Goal: Use online tool/utility: Utilize a website feature to perform a specific function

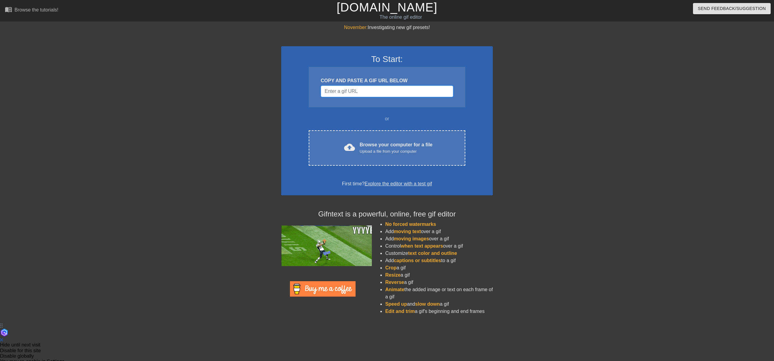
click at [343, 94] on input "Username" at bounding box center [387, 91] width 132 height 11
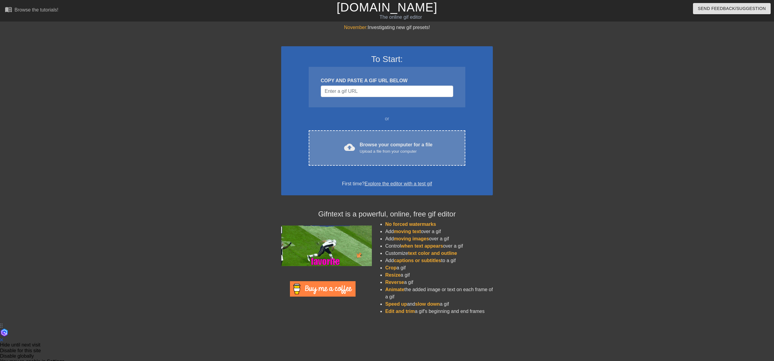
click at [369, 149] on div "Upload a file from your computer" at bounding box center [396, 151] width 73 height 6
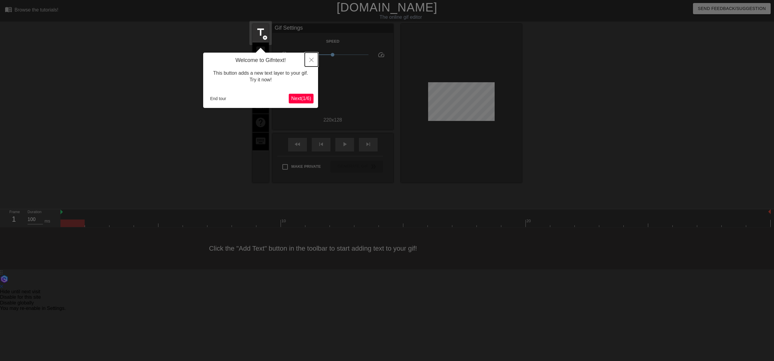
click at [311, 60] on icon "Close" at bounding box center [311, 60] width 4 height 4
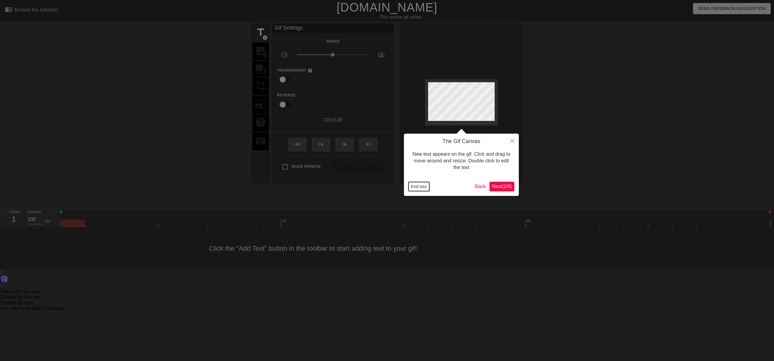
click at [416, 187] on button "End tour" at bounding box center [418, 186] width 21 height 9
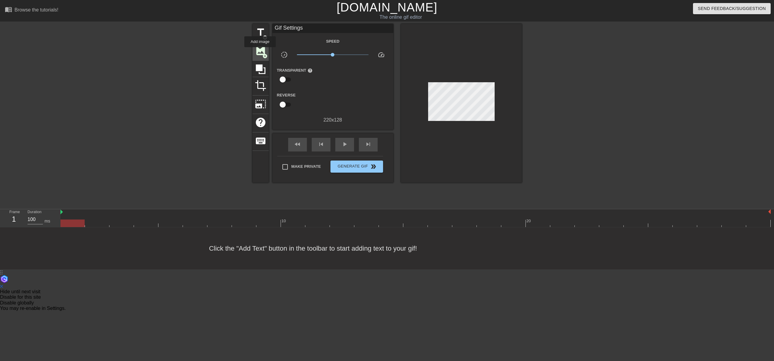
click at [260, 51] on span "image" at bounding box center [260, 50] width 11 height 11
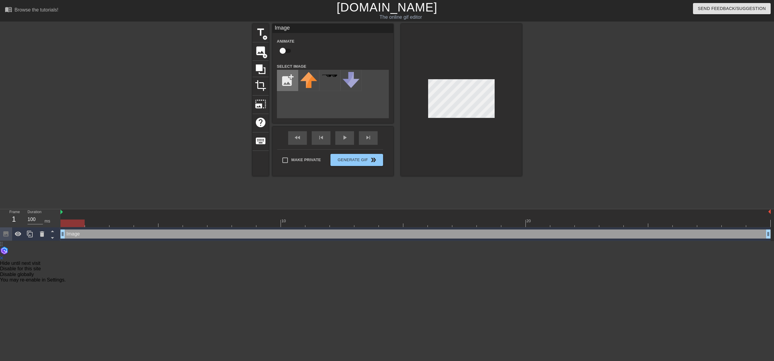
click at [284, 83] on input "file" at bounding box center [287, 80] width 21 height 21
type input "C:\fakepath\image (1).png"
click at [307, 103] on div "title add_circle image add_circle crop photo_size_select_large help keyboard Im…" at bounding box center [386, 100] width 269 height 152
click at [302, 80] on img at bounding box center [308, 76] width 17 height 8
click at [307, 76] on img at bounding box center [308, 76] width 17 height 8
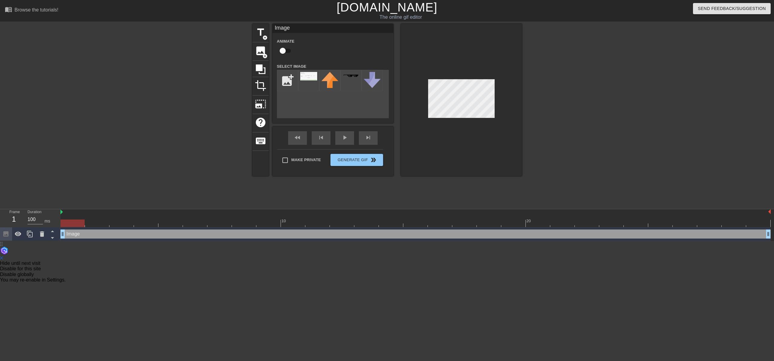
click at [67, 218] on div at bounding box center [72, 219] width 24 height 8
click at [73, 222] on div at bounding box center [72, 223] width 24 height 8
click at [70, 235] on div "Image drag_handle drag_handle" at bounding box center [415, 233] width 710 height 9
drag, startPoint x: 76, startPoint y: 234, endPoint x: 120, endPoint y: 237, distance: 43.6
click at [120, 237] on div "Image drag_handle drag_handle" at bounding box center [415, 233] width 710 height 9
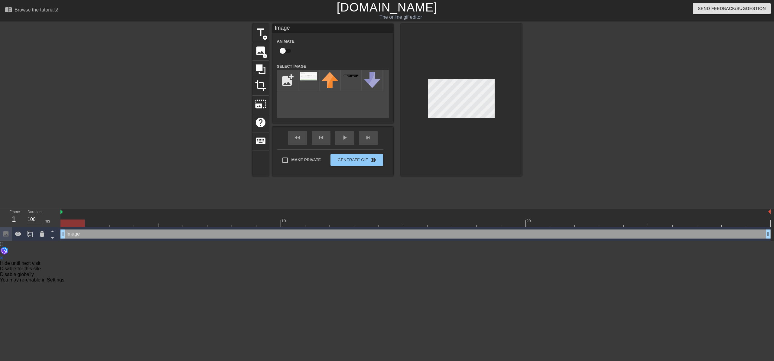
click at [94, 234] on div "Image drag_handle drag_handle" at bounding box center [415, 233] width 710 height 9
click at [33, 236] on icon at bounding box center [29, 233] width 7 height 7
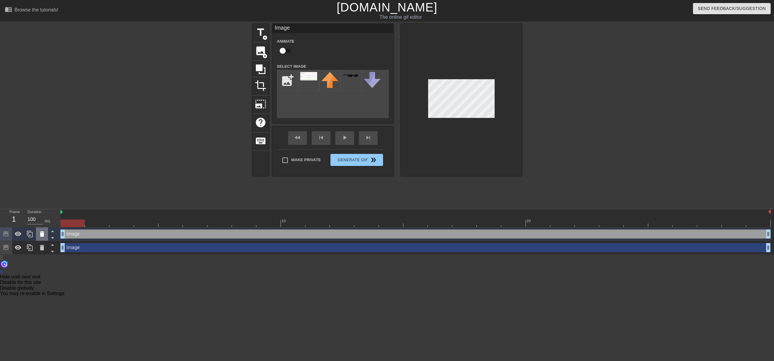
drag, startPoint x: 80, startPoint y: 234, endPoint x: 44, endPoint y: 234, distance: 35.7
click at [44, 234] on icon at bounding box center [41, 233] width 7 height 7
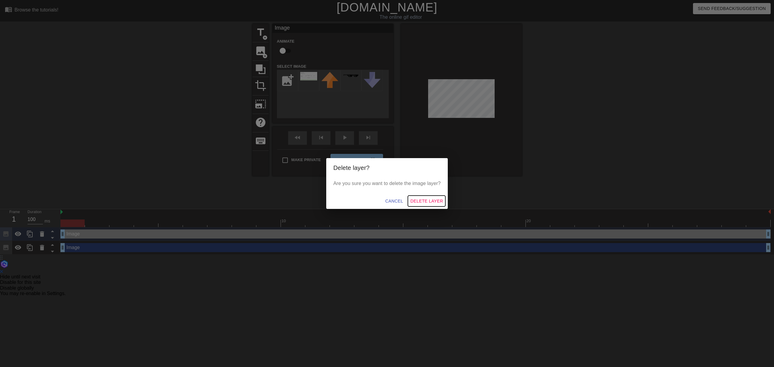
click at [431, 199] on span "Delete Layer" at bounding box center [426, 201] width 33 height 8
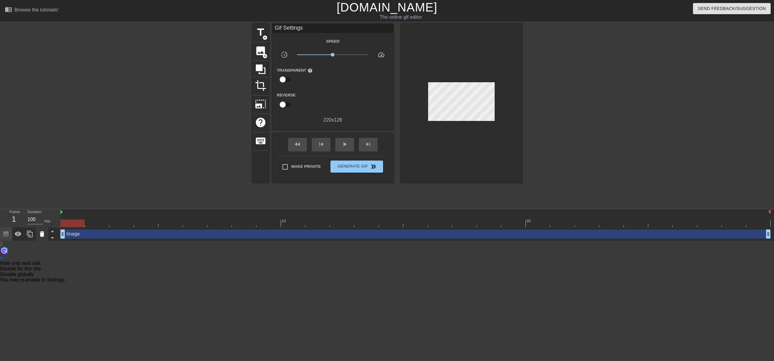
click at [43, 232] on icon at bounding box center [42, 233] width 4 height 5
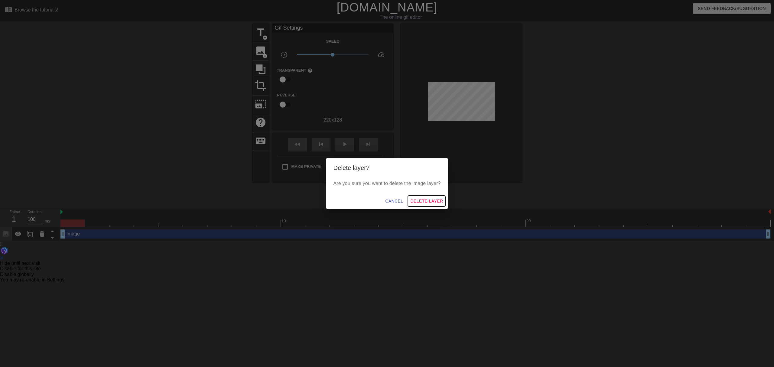
click at [427, 197] on span "Delete Layer" at bounding box center [426, 201] width 33 height 8
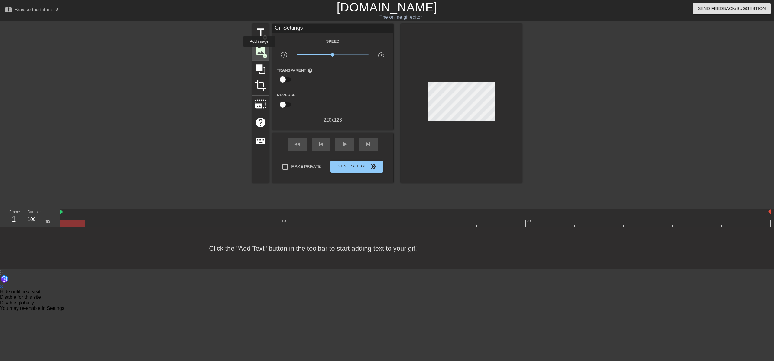
click at [259, 51] on span "image" at bounding box center [260, 50] width 11 height 11
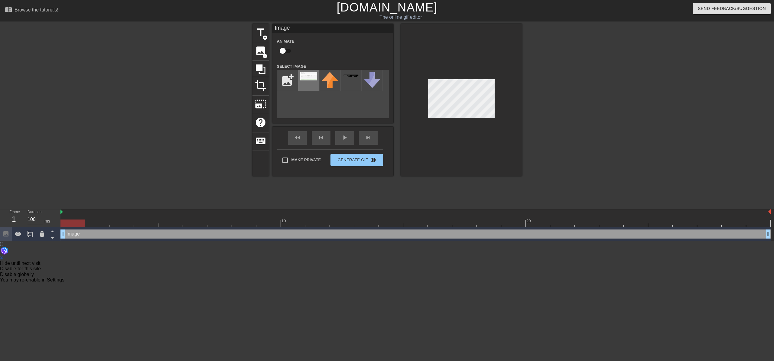
click at [303, 76] on img at bounding box center [308, 76] width 17 height 8
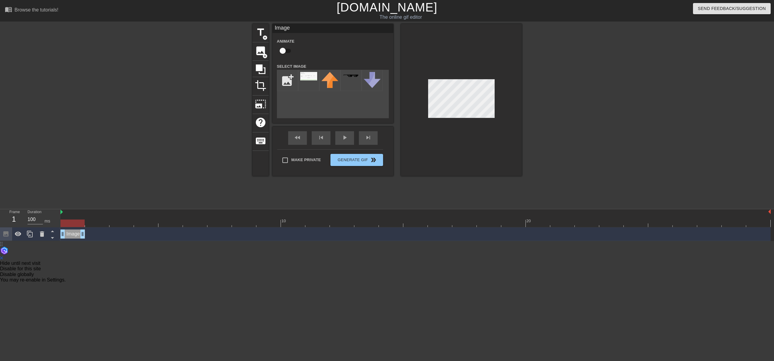
drag, startPoint x: 765, startPoint y: 234, endPoint x: 83, endPoint y: 231, distance: 682.6
click at [29, 236] on icon at bounding box center [30, 234] width 6 height 7
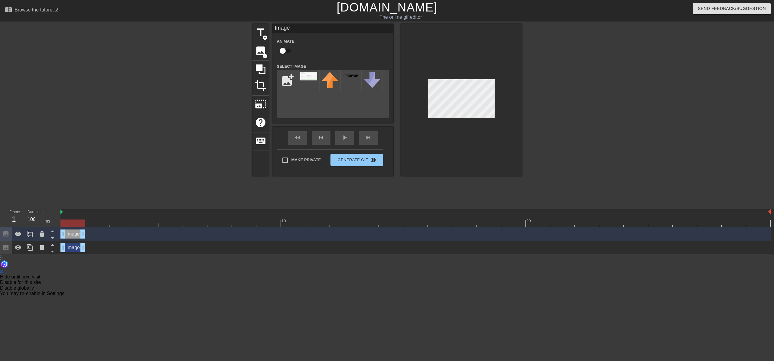
drag, startPoint x: 73, startPoint y: 247, endPoint x: 76, endPoint y: 247, distance: 3.0
click at [76, 247] on div "Image drag_handle drag_handle" at bounding box center [72, 247] width 24 height 9
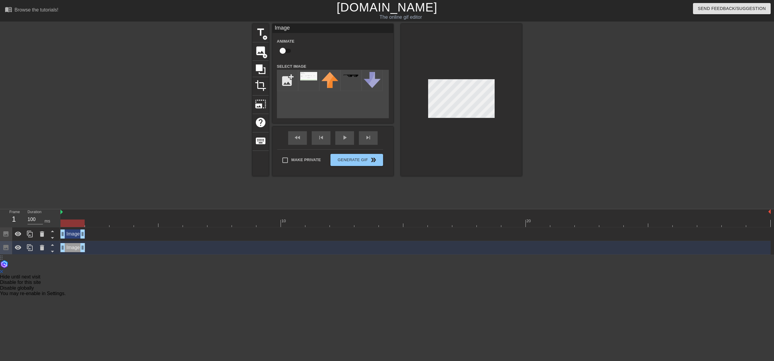
click at [74, 234] on div "Image drag_handle drag_handle" at bounding box center [72, 233] width 24 height 9
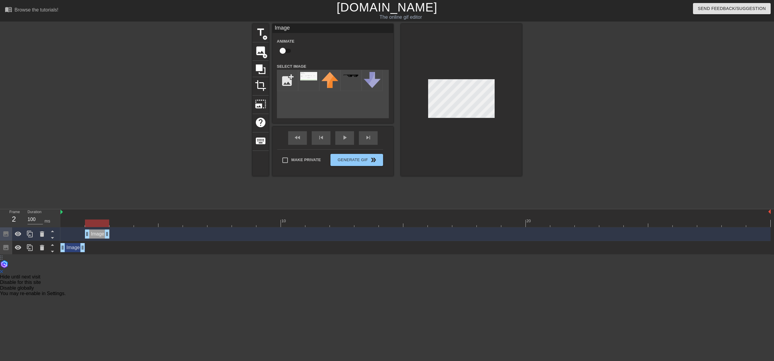
drag, startPoint x: 75, startPoint y: 234, endPoint x: 97, endPoint y: 235, distance: 21.8
click at [97, 235] on div "Image drag_handle drag_handle" at bounding box center [97, 233] width 24 height 9
drag, startPoint x: 107, startPoint y: 233, endPoint x: 114, endPoint y: 230, distance: 7.9
click at [114, 230] on div "Image drag_handle drag_handle" at bounding box center [415, 233] width 710 height 9
click at [32, 235] on icon at bounding box center [29, 233] width 7 height 7
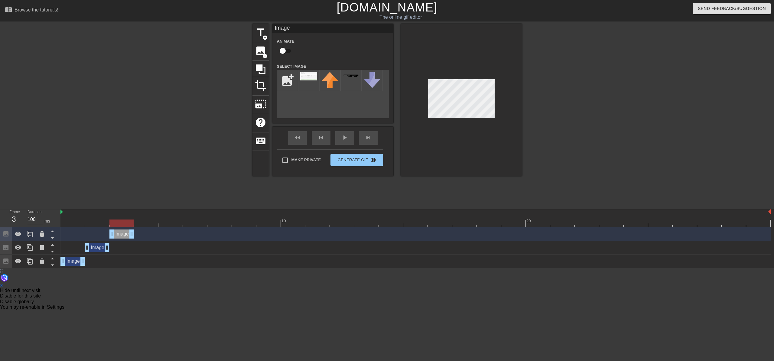
drag, startPoint x: 101, startPoint y: 235, endPoint x: 121, endPoint y: 234, distance: 20.6
click at [121, 234] on div "Image drag_handle drag_handle" at bounding box center [121, 233] width 24 height 9
click at [31, 236] on icon at bounding box center [29, 233] width 7 height 7
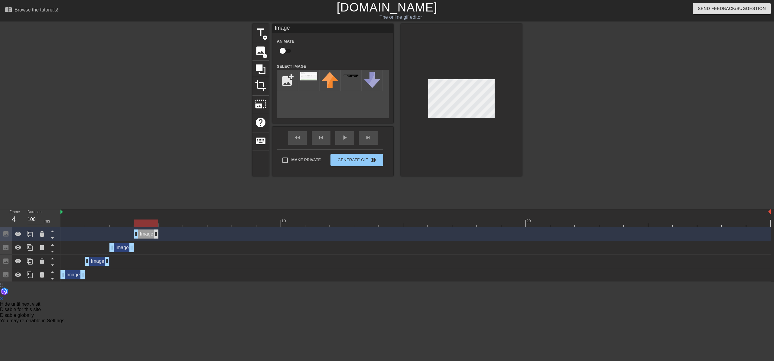
drag, startPoint x: 124, startPoint y: 232, endPoint x: 154, endPoint y: 231, distance: 29.9
click at [154, 231] on div "Image drag_handle drag_handle" at bounding box center [146, 233] width 24 height 9
click at [33, 232] on icon at bounding box center [29, 233] width 7 height 7
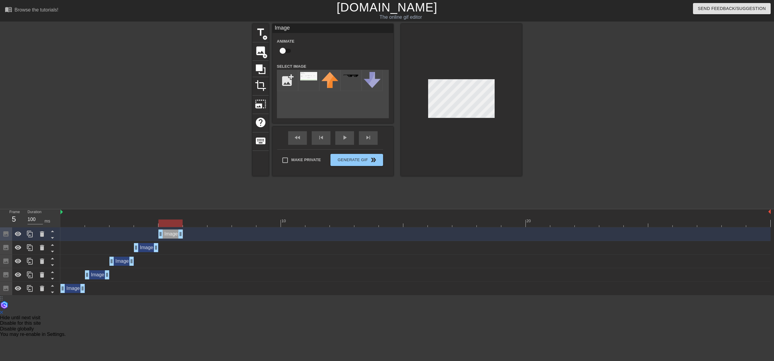
drag, startPoint x: 145, startPoint y: 232, endPoint x: 173, endPoint y: 229, distance: 28.0
click at [173, 229] on div "Image drag_handle drag_handle" at bounding box center [170, 233] width 24 height 9
click at [31, 232] on icon at bounding box center [29, 233] width 7 height 7
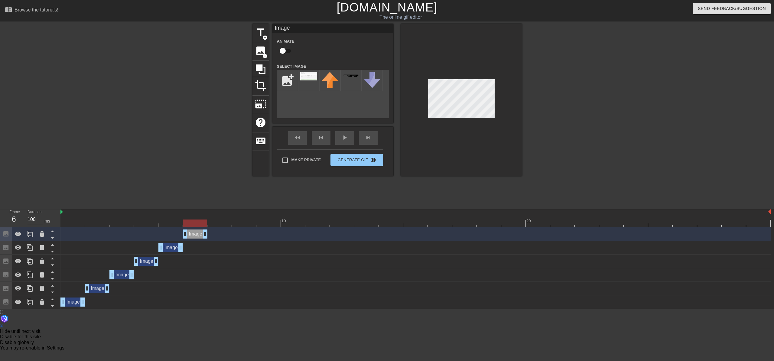
drag, startPoint x: 170, startPoint y: 233, endPoint x: 198, endPoint y: 231, distance: 28.1
click at [198, 231] on div "Image drag_handle drag_handle" at bounding box center [195, 233] width 24 height 9
click at [27, 234] on icon at bounding box center [29, 233] width 7 height 7
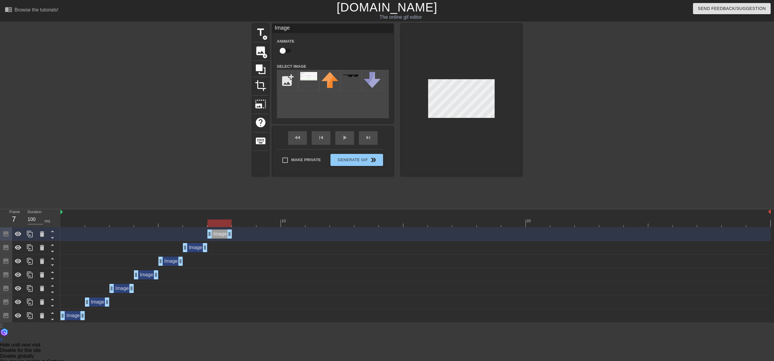
drag, startPoint x: 195, startPoint y: 231, endPoint x: 224, endPoint y: 231, distance: 28.7
click at [224, 231] on div "Image drag_handle drag_handle" at bounding box center [219, 233] width 24 height 9
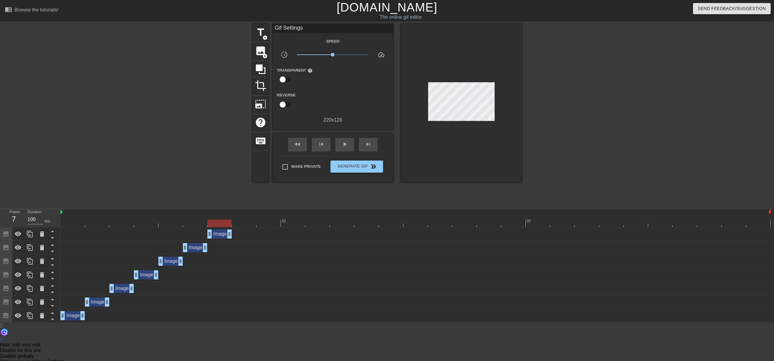
click at [215, 234] on div "Image drag_handle drag_handle" at bounding box center [219, 233] width 24 height 9
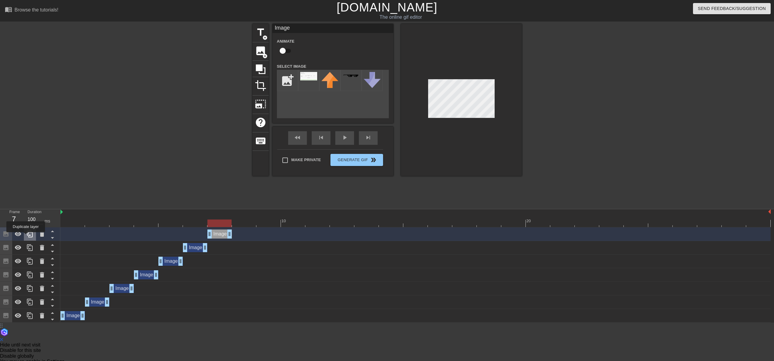
click at [26, 236] on div at bounding box center [30, 233] width 12 height 13
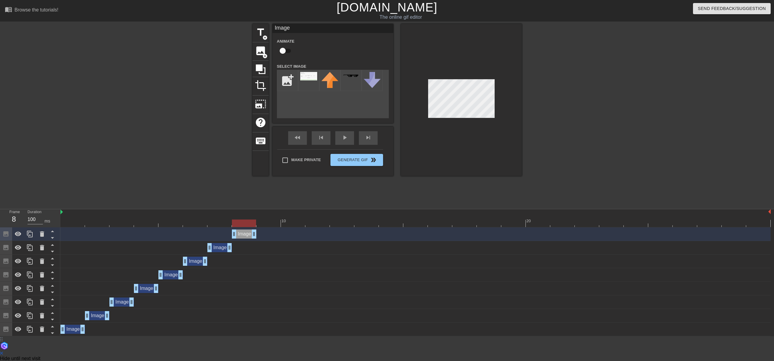
drag, startPoint x: 219, startPoint y: 235, endPoint x: 244, endPoint y: 234, distance: 24.8
click at [244, 234] on div "Image drag_handle drag_handle" at bounding box center [244, 233] width 24 height 9
click at [29, 234] on icon at bounding box center [29, 233] width 7 height 7
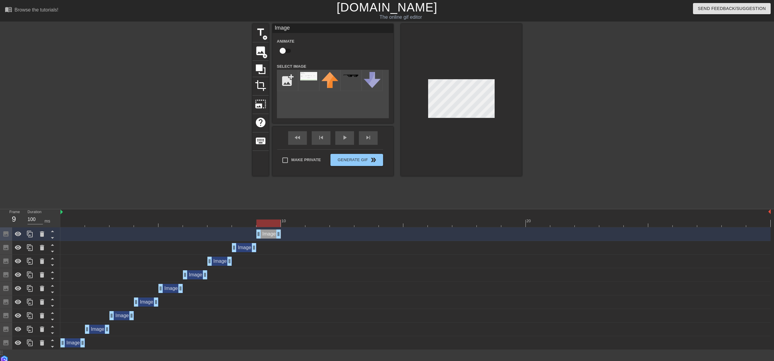
drag, startPoint x: 240, startPoint y: 233, endPoint x: 269, endPoint y: 232, distance: 29.0
click at [269, 232] on div "Image drag_handle drag_handle" at bounding box center [268, 233] width 24 height 9
click at [31, 234] on icon at bounding box center [29, 233] width 7 height 7
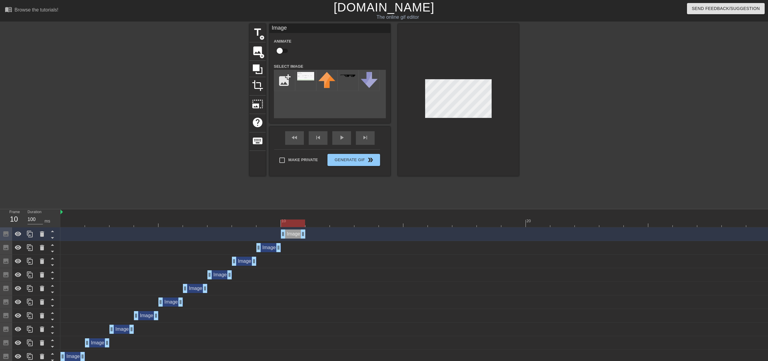
drag, startPoint x: 266, startPoint y: 233, endPoint x: 295, endPoint y: 232, distance: 29.0
click at [295, 232] on div "Image drag_handle drag_handle" at bounding box center [293, 233] width 24 height 9
drag, startPoint x: 32, startPoint y: 236, endPoint x: 35, endPoint y: 235, distance: 3.4
click at [32, 235] on icon at bounding box center [29, 233] width 7 height 7
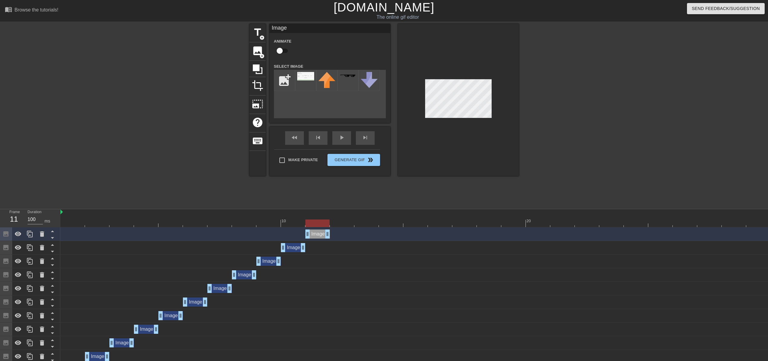
drag, startPoint x: 294, startPoint y: 235, endPoint x: 321, endPoint y: 236, distance: 27.2
click at [321, 236] on div "Image drag_handle drag_handle" at bounding box center [317, 233] width 24 height 9
click at [30, 234] on icon at bounding box center [29, 233] width 7 height 7
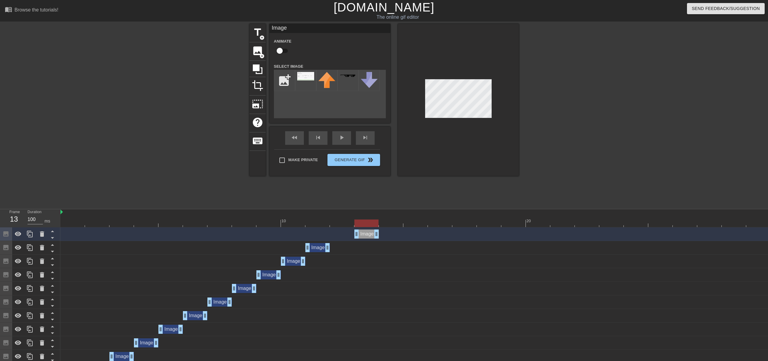
drag, startPoint x: 319, startPoint y: 234, endPoint x: 371, endPoint y: 237, distance: 52.0
click at [371, 237] on div "Image drag_handle drag_handle" at bounding box center [366, 233] width 24 height 9
drag, startPoint x: 367, startPoint y: 233, endPoint x: 412, endPoint y: 230, distance: 45.1
click at [412, 230] on div "Image drag_handle drag_handle" at bounding box center [415, 233] width 24 height 9
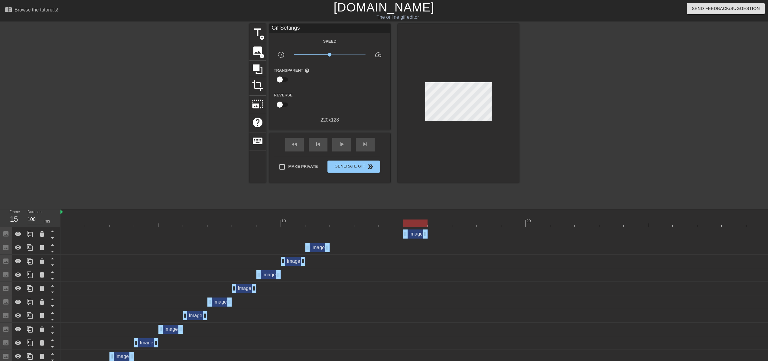
click at [341, 245] on div "Image drag_handle drag_handle" at bounding box center [415, 247] width 710 height 9
click at [340, 233] on div "Image drag_handle drag_handle" at bounding box center [415, 233] width 710 height 9
drag, startPoint x: 411, startPoint y: 223, endPoint x: 406, endPoint y: 224, distance: 4.9
click at [403, 224] on div at bounding box center [391, 223] width 24 height 8
drag, startPoint x: 326, startPoint y: 247, endPoint x: 396, endPoint y: 246, distance: 69.8
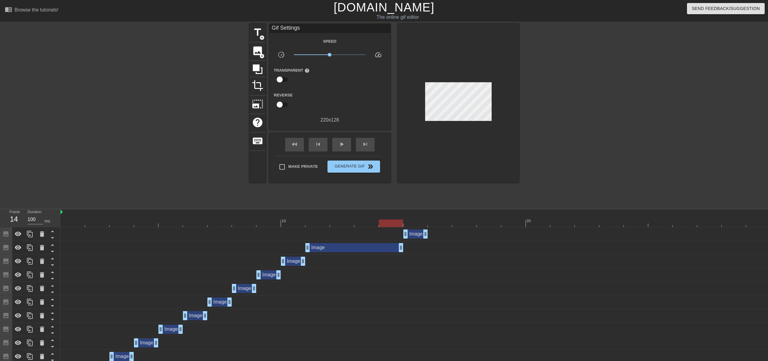
click at [416, 234] on div "Image drag_handle drag_handle" at bounding box center [415, 233] width 24 height 9
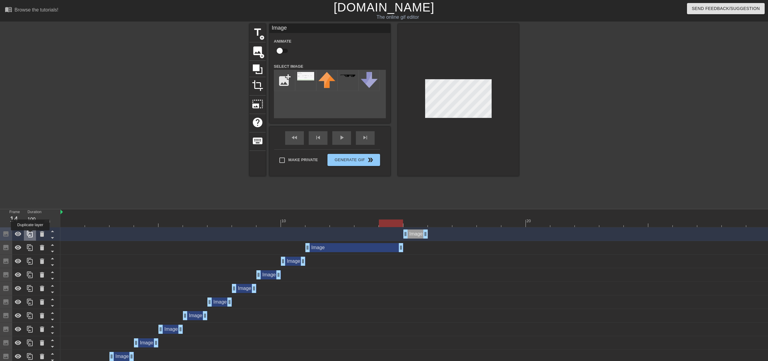
click at [30, 234] on icon at bounding box center [29, 233] width 7 height 7
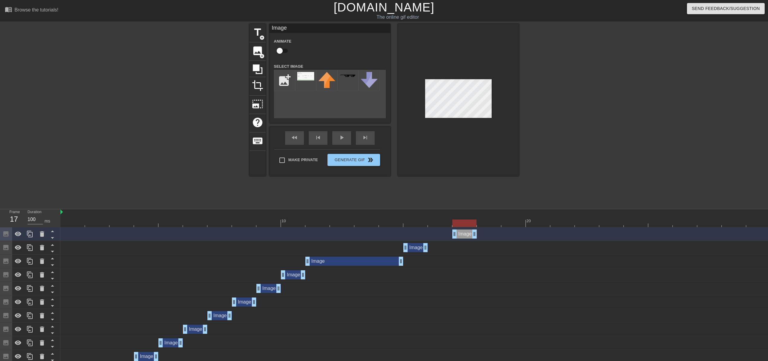
drag, startPoint x: 412, startPoint y: 235, endPoint x: 467, endPoint y: 235, distance: 54.1
click at [467, 235] on div "Image drag_handle drag_handle" at bounding box center [464, 233] width 24 height 9
drag, startPoint x: 425, startPoint y: 248, endPoint x: 442, endPoint y: 247, distance: 17.2
click at [462, 233] on div "Image drag_handle drag_handle" at bounding box center [464, 233] width 24 height 9
drag, startPoint x: 442, startPoint y: 221, endPoint x: 461, endPoint y: 221, distance: 18.1
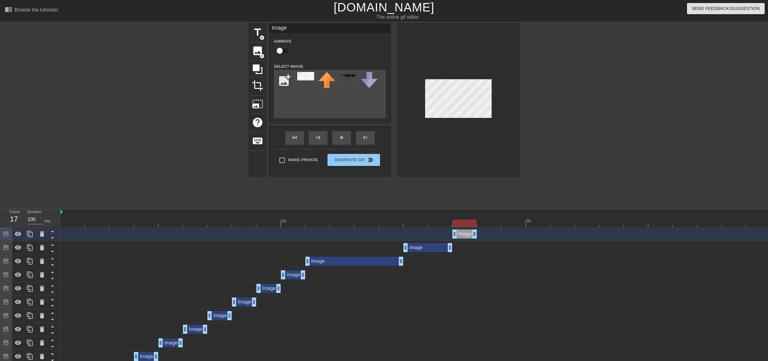
click at [461, 221] on div at bounding box center [464, 223] width 24 height 8
drag, startPoint x: 477, startPoint y: 233, endPoint x: 479, endPoint y: 226, distance: 6.8
click at [479, 226] on div "10 20 Image drag_handle drag_handle Image drag_handle drag_handle Image drag_ha…" at bounding box center [413, 306] width 707 height 195
click at [31, 235] on icon at bounding box center [29, 233] width 7 height 7
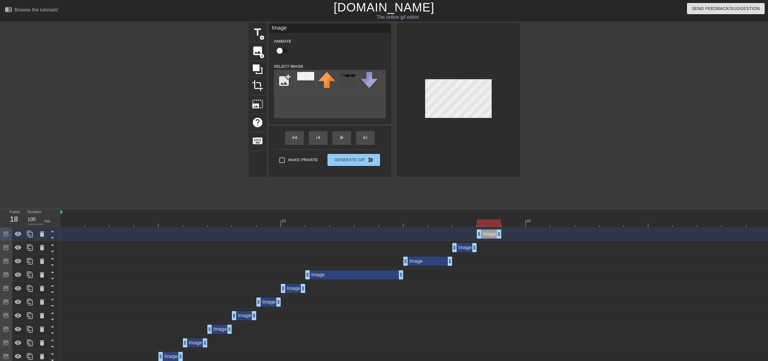
drag, startPoint x: 466, startPoint y: 233, endPoint x: 490, endPoint y: 231, distance: 24.0
click at [490, 231] on div "Image drag_handle drag_handle" at bounding box center [489, 233] width 24 height 9
click at [25, 234] on div at bounding box center [30, 233] width 12 height 13
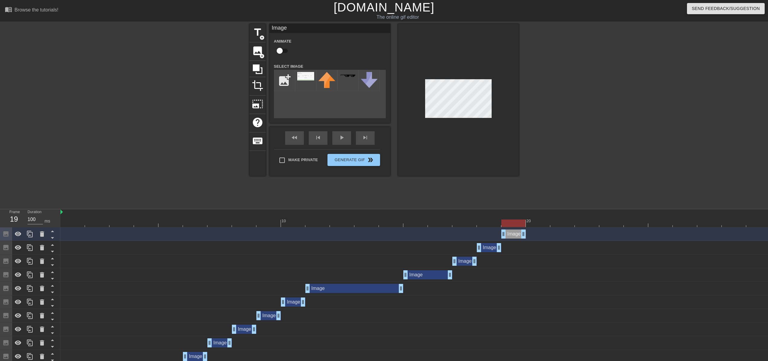
drag, startPoint x: 489, startPoint y: 235, endPoint x: 513, endPoint y: 234, distance: 23.9
click at [513, 234] on div "Image drag_handle drag_handle" at bounding box center [513, 233] width 24 height 9
click at [424, 84] on div at bounding box center [458, 100] width 121 height 152
click at [29, 237] on icon at bounding box center [29, 233] width 7 height 7
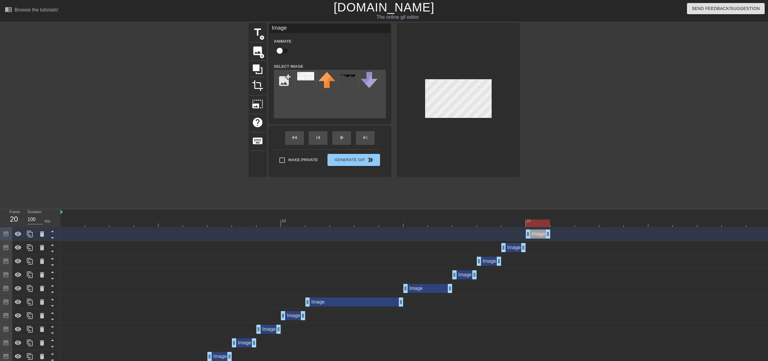
drag, startPoint x: 515, startPoint y: 234, endPoint x: 543, endPoint y: 231, distance: 27.9
click at [543, 231] on div "Image drag_handle drag_handle" at bounding box center [537, 233] width 24 height 9
drag, startPoint x: 538, startPoint y: 234, endPoint x: 561, endPoint y: 233, distance: 23.0
click at [561, 233] on div "Image drag_handle drag_handle" at bounding box center [562, 233] width 24 height 9
click at [32, 233] on icon at bounding box center [30, 234] width 6 height 7
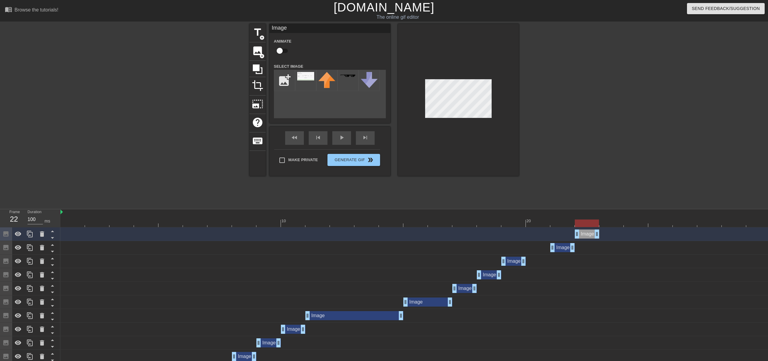
drag, startPoint x: 564, startPoint y: 234, endPoint x: 592, endPoint y: 231, distance: 28.3
click at [592, 231] on div "Image drag_handle drag_handle" at bounding box center [586, 233] width 24 height 9
drag, startPoint x: 583, startPoint y: 224, endPoint x: 629, endPoint y: 220, distance: 45.8
click at [629, 220] on div at bounding box center [635, 223] width 24 height 8
drag, startPoint x: 588, startPoint y: 236, endPoint x: 628, endPoint y: 232, distance: 40.3
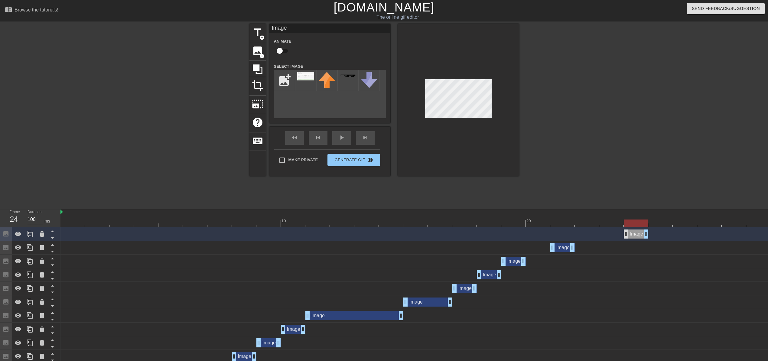
click at [628, 232] on div "Image drag_handle drag_handle" at bounding box center [635, 233] width 24 height 9
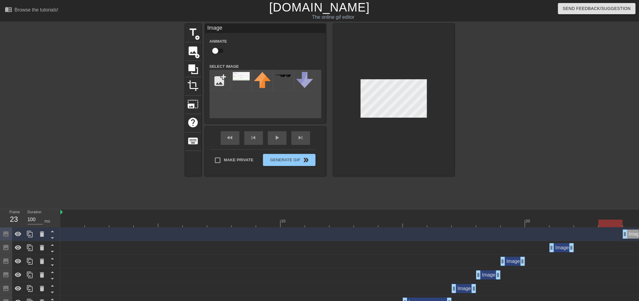
drag, startPoint x: 581, startPoint y: 223, endPoint x: 600, endPoint y: 221, distance: 19.5
click at [600, 221] on div at bounding box center [415, 223] width 710 height 8
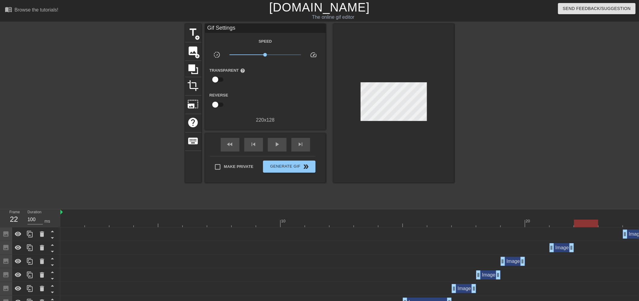
drag, startPoint x: 523, startPoint y: 221, endPoint x: 578, endPoint y: 220, distance: 55.6
click at [578, 220] on div at bounding box center [415, 223] width 710 height 8
drag, startPoint x: 572, startPoint y: 249, endPoint x: 612, endPoint y: 247, distance: 39.3
drag, startPoint x: 621, startPoint y: 246, endPoint x: 602, endPoint y: 243, distance: 19.6
click at [602, 243] on div "Image drag_handle drag_handle" at bounding box center [415, 247] width 710 height 9
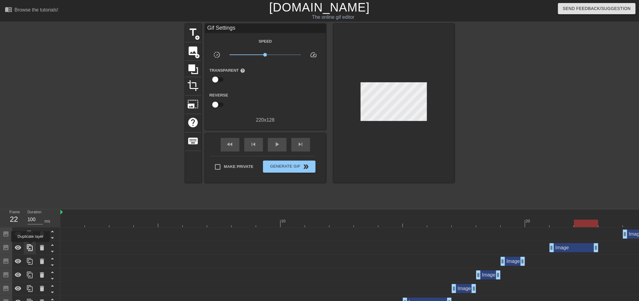
click at [31, 246] on icon at bounding box center [30, 247] width 6 height 7
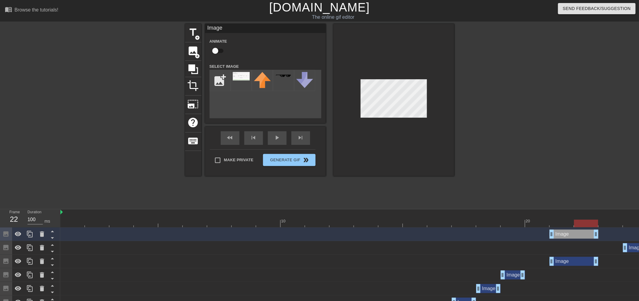
drag, startPoint x: 581, startPoint y: 229, endPoint x: 581, endPoint y: 233, distance: 3.6
click at [581, 230] on div "Image drag_handle drag_handle" at bounding box center [574, 233] width 49 height 9
drag, startPoint x: 581, startPoint y: 233, endPoint x: 608, endPoint y: 253, distance: 33.9
drag, startPoint x: 577, startPoint y: 235, endPoint x: 603, endPoint y: 235, distance: 25.4
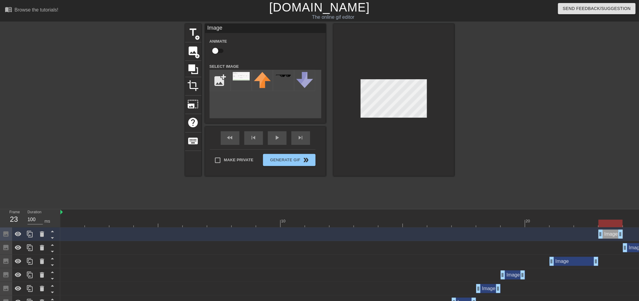
click at [523, 171] on div at bounding box center [507, 114] width 91 height 181
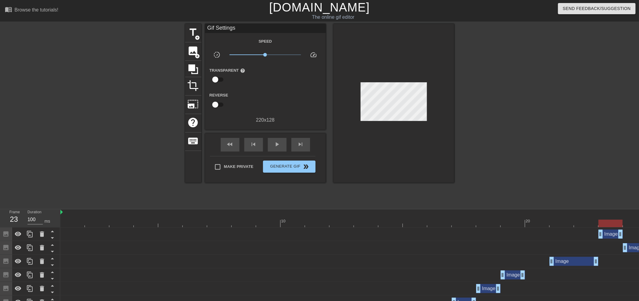
click at [633, 248] on div "Image drag_handle drag_handle" at bounding box center [635, 247] width 24 height 9
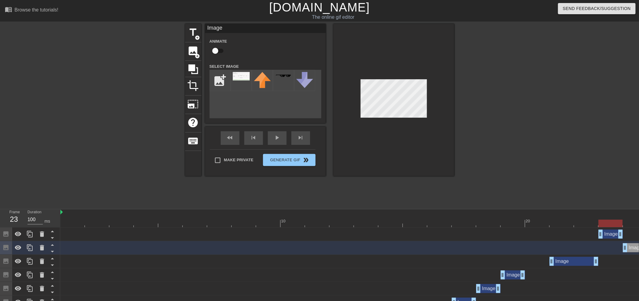
click at [508, 171] on div at bounding box center [507, 114] width 91 height 181
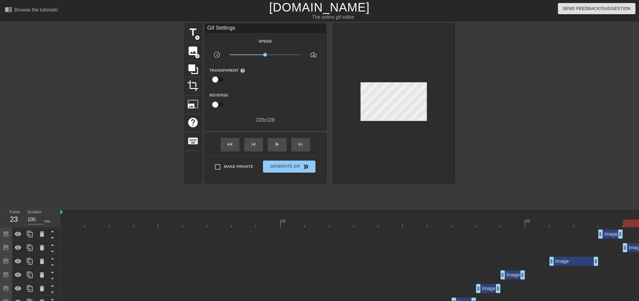
drag, startPoint x: 607, startPoint y: 221, endPoint x: 621, endPoint y: 224, distance: 13.8
click at [621, 224] on div at bounding box center [415, 223] width 710 height 8
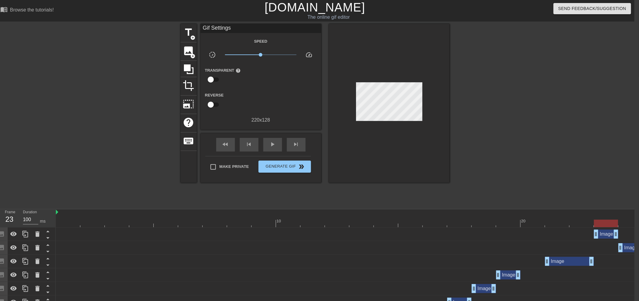
click at [606, 234] on div "Image drag_handle drag_handle" at bounding box center [606, 233] width 24 height 9
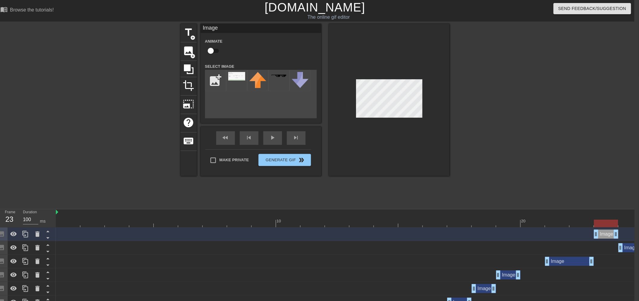
click at [626, 247] on div "Image drag_handle drag_handle" at bounding box center [631, 247] width 24 height 9
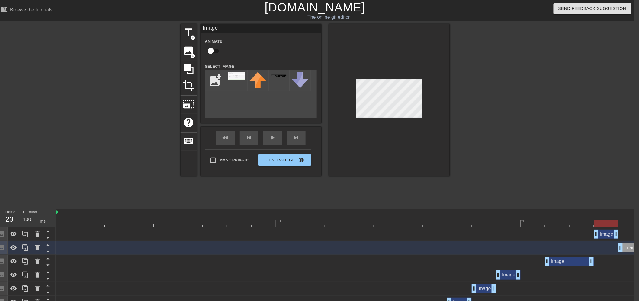
click at [603, 234] on div "Image drag_handle drag_handle" at bounding box center [606, 233] width 24 height 9
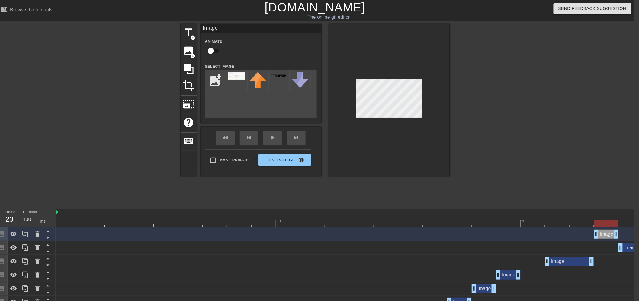
click at [604, 234] on div "Image drag_handle drag_handle" at bounding box center [606, 233] width 24 height 9
click at [40, 235] on icon at bounding box center [37, 233] width 7 height 7
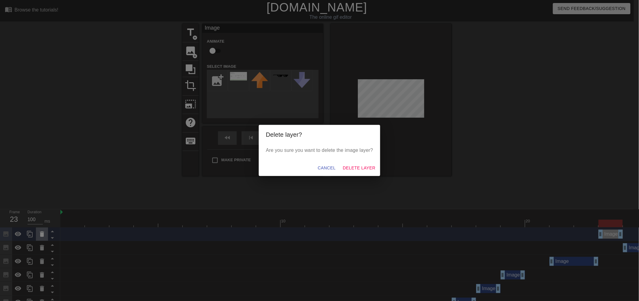
scroll to position [0, 0]
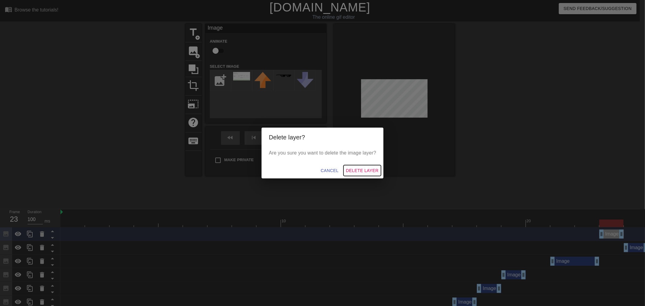
click at [364, 170] on span "Delete Layer" at bounding box center [362, 171] width 33 height 8
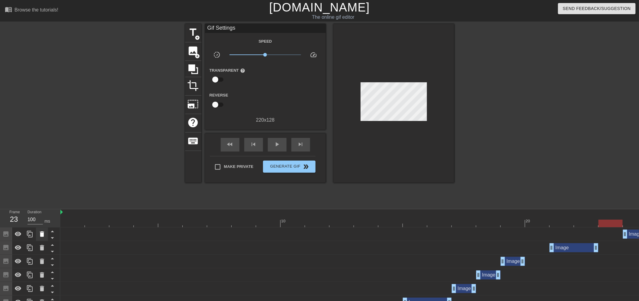
click at [38, 233] on div at bounding box center [42, 233] width 12 height 13
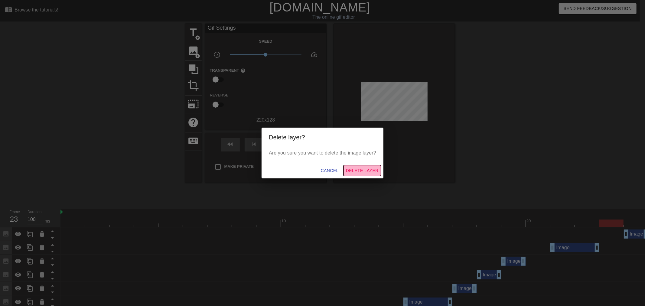
click at [351, 172] on span "Delete Layer" at bounding box center [362, 171] width 33 height 8
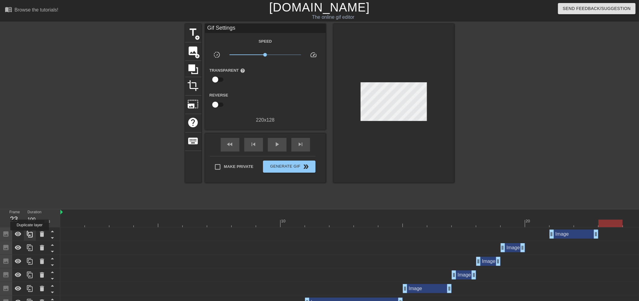
click at [30, 234] on icon at bounding box center [30, 234] width 6 height 7
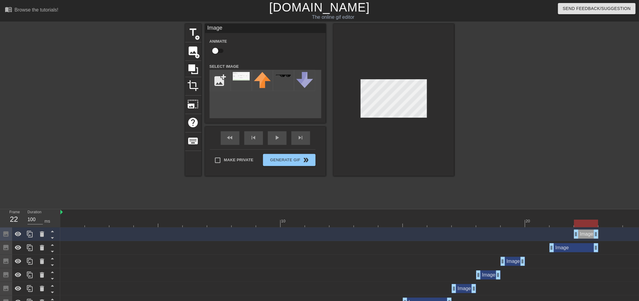
drag, startPoint x: 554, startPoint y: 234, endPoint x: 580, endPoint y: 232, distance: 26.0
drag, startPoint x: 587, startPoint y: 232, endPoint x: 609, endPoint y: 233, distance: 22.7
click at [609, 233] on div "Image drag_handle drag_handle" at bounding box center [611, 233] width 24 height 9
click at [501, 187] on div at bounding box center [507, 114] width 91 height 181
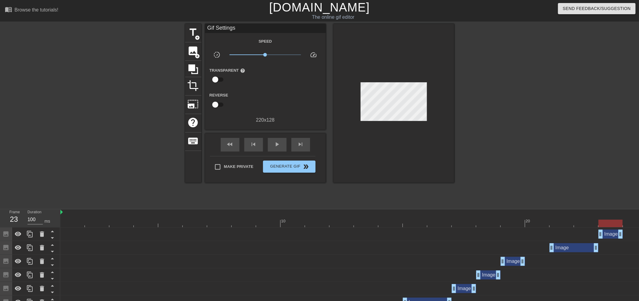
click at [581, 247] on div "Image drag_handle drag_handle" at bounding box center [574, 247] width 49 height 9
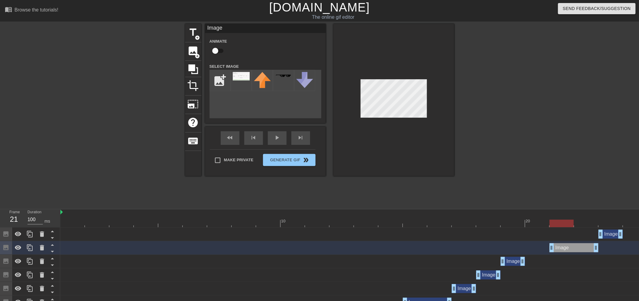
click at [585, 222] on div at bounding box center [415, 223] width 710 height 8
click at [564, 166] on div "title add_circle image add_circle crop photo_size_select_large help keyboard Im…" at bounding box center [319, 114] width 639 height 181
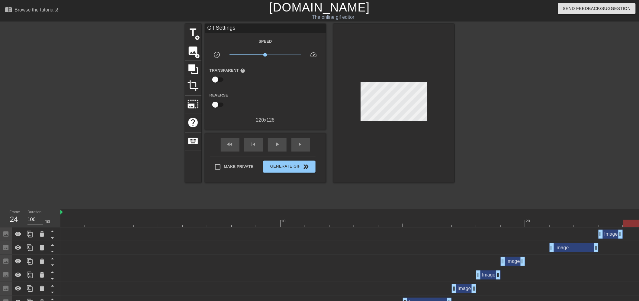
drag, startPoint x: 585, startPoint y: 222, endPoint x: 629, endPoint y: 224, distance: 44.2
click at [629, 224] on div at bounding box center [635, 223] width 24 height 8
click at [27, 236] on icon at bounding box center [29, 233] width 7 height 7
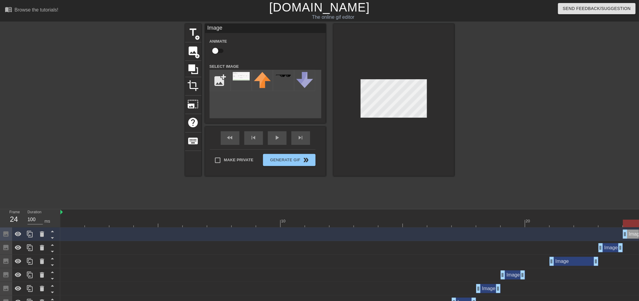
drag, startPoint x: 615, startPoint y: 233, endPoint x: 631, endPoint y: 232, distance: 16.3
click at [631, 232] on div "Image drag_handle drag_handle" at bounding box center [635, 233] width 24 height 9
click at [558, 156] on div "title add_circle image add_circle crop photo_size_select_large help keyboard Im…" at bounding box center [319, 114] width 639 height 181
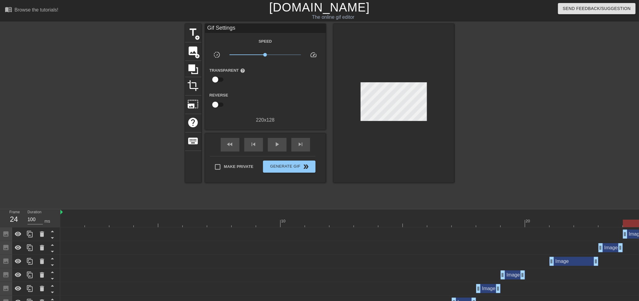
click at [634, 233] on div "Image drag_handle drag_handle" at bounding box center [635, 233] width 24 height 9
click at [537, 156] on div at bounding box center [507, 114] width 91 height 181
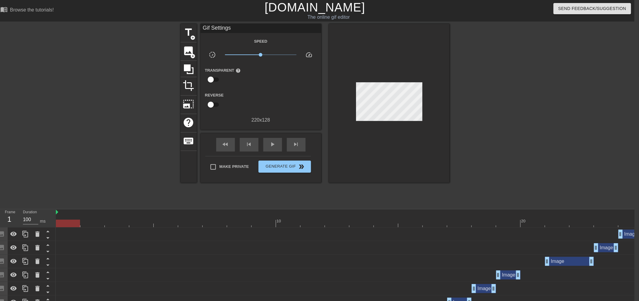
click at [74, 223] on div at bounding box center [411, 223] width 710 height 8
click at [65, 221] on div at bounding box center [68, 223] width 24 height 8
click at [66, 221] on div at bounding box center [68, 223] width 24 height 8
drag, startPoint x: 66, startPoint y: 222, endPoint x: 581, endPoint y: 213, distance: 515.6
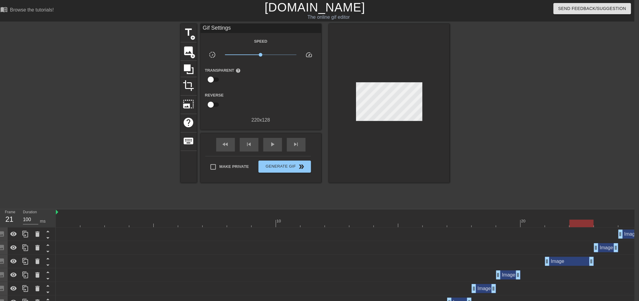
click at [581, 213] on div "10 20" at bounding box center [411, 218] width 710 height 18
click at [23, 261] on icon at bounding box center [25, 260] width 7 height 7
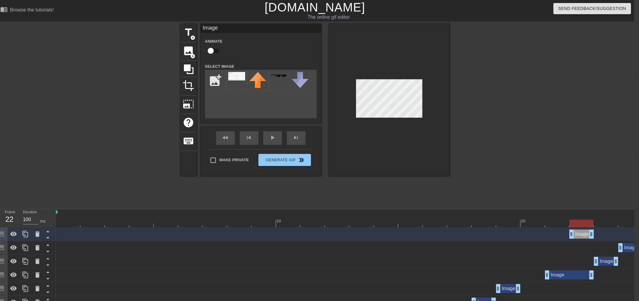
drag, startPoint x: 548, startPoint y: 234, endPoint x: 570, endPoint y: 259, distance: 33.8
drag, startPoint x: 592, startPoint y: 275, endPoint x: 575, endPoint y: 273, distance: 16.4
click at [575, 273] on div "Image drag_handle drag_handle" at bounding box center [411, 274] width 710 height 9
click at [545, 141] on div at bounding box center [502, 114] width 91 height 181
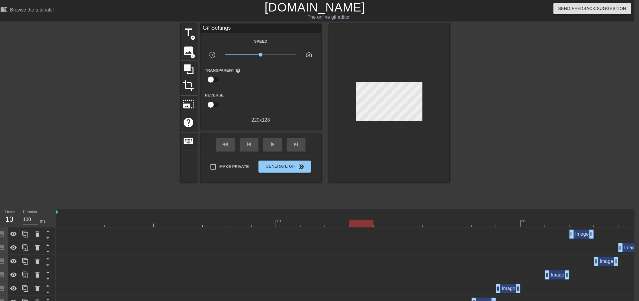
drag, startPoint x: 559, startPoint y: 224, endPoint x: 254, endPoint y: 208, distance: 305.6
click at [254, 208] on div "menu_book Browse the tutorials! [DOMAIN_NAME] The online gif editor Send Feedba…" at bounding box center [314, 243] width 639 height 486
click at [285, 166] on span "Generate Gif double_arrow" at bounding box center [284, 166] width 47 height 7
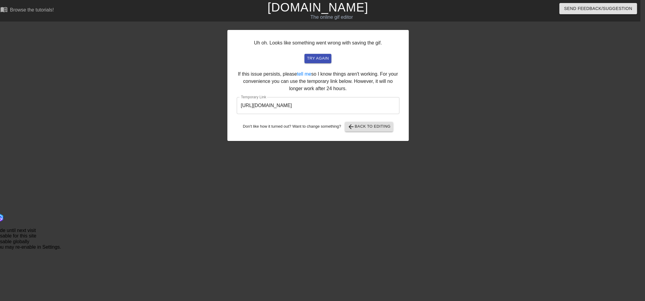
click at [337, 108] on input "[URL][DOMAIN_NAME]" at bounding box center [318, 105] width 163 height 17
click at [337, 109] on input "[URL][DOMAIN_NAME]" at bounding box center [318, 105] width 163 height 17
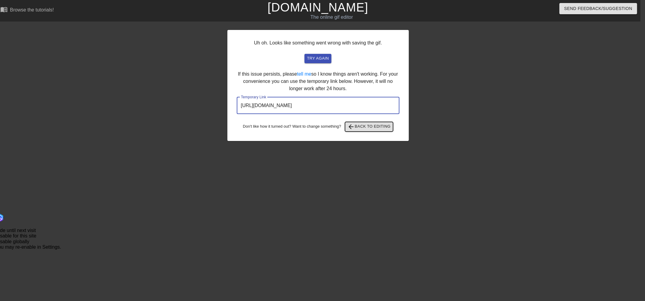
click at [355, 125] on span "arrow_back Back to Editing" at bounding box center [368, 126] width 43 height 7
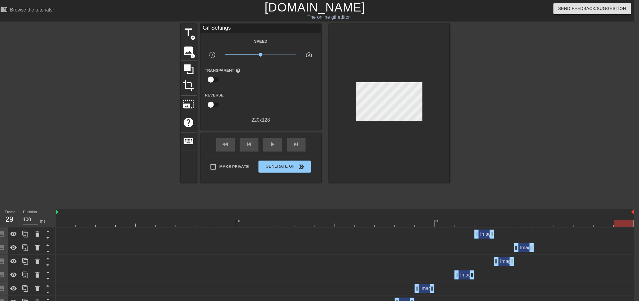
drag, startPoint x: 347, startPoint y: 300, endPoint x: 372, endPoint y: 301, distance: 24.8
click at [372, 301] on html "menu_book Browse the tutorials! [DOMAIN_NAME] The online gif editor Send Feedba…" at bounding box center [314, 263] width 639 height 527
click at [532, 218] on div at bounding box center [525, 219] width 20 height 8
click at [540, 222] on div at bounding box center [345, 223] width 578 height 8
click at [523, 223] on div at bounding box center [345, 223] width 578 height 8
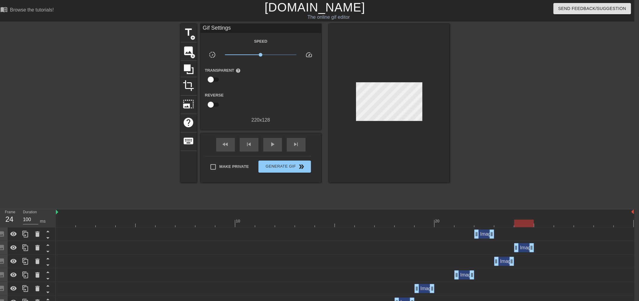
click at [543, 222] on div at bounding box center [345, 223] width 578 height 8
click at [560, 223] on div at bounding box center [345, 223] width 578 height 8
click at [24, 234] on icon at bounding box center [25, 233] width 7 height 7
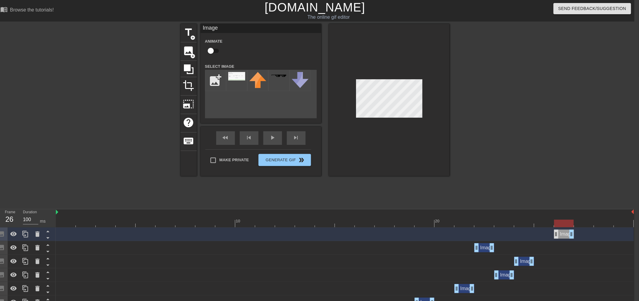
drag, startPoint x: 487, startPoint y: 231, endPoint x: 555, endPoint y: 229, distance: 67.7
click at [555, 229] on div "Image drag_handle drag_handle" at bounding box center [564, 233] width 20 height 9
click at [510, 153] on div at bounding box center [502, 114] width 91 height 181
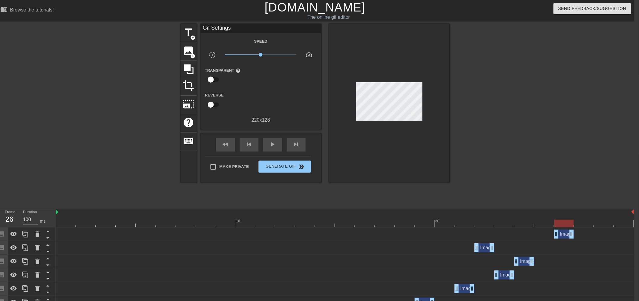
click at [581, 222] on div at bounding box center [345, 223] width 578 height 8
click at [22, 234] on icon at bounding box center [25, 233] width 7 height 7
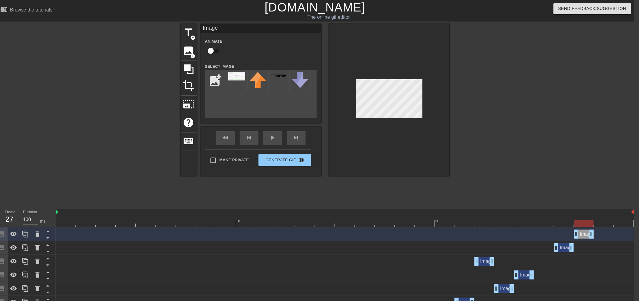
drag, startPoint x: 566, startPoint y: 234, endPoint x: 581, endPoint y: 234, distance: 14.5
click at [581, 234] on div "Image drag_handle drag_handle" at bounding box center [584, 233] width 20 height 9
drag, startPoint x: 539, startPoint y: 152, endPoint x: 541, endPoint y: 159, distance: 7.5
click at [538, 152] on div at bounding box center [502, 114] width 91 height 181
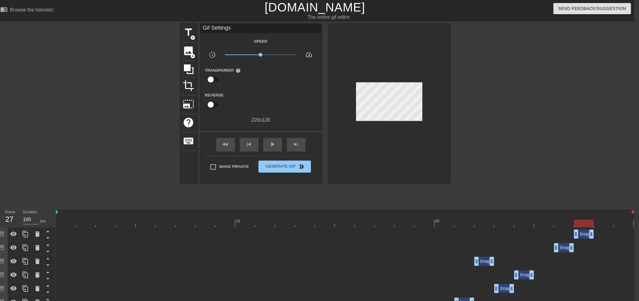
click at [583, 234] on div "Image drag_handle drag_handle" at bounding box center [584, 233] width 20 height 9
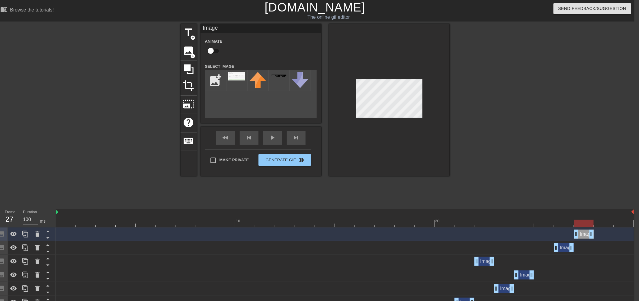
drag, startPoint x: 534, startPoint y: 158, endPoint x: 539, endPoint y: 166, distance: 9.2
click at [535, 160] on div at bounding box center [502, 114] width 91 height 181
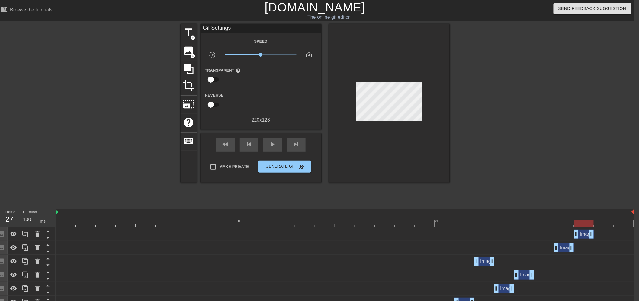
click at [600, 223] on div at bounding box center [345, 223] width 578 height 8
click at [22, 234] on icon at bounding box center [25, 233] width 7 height 7
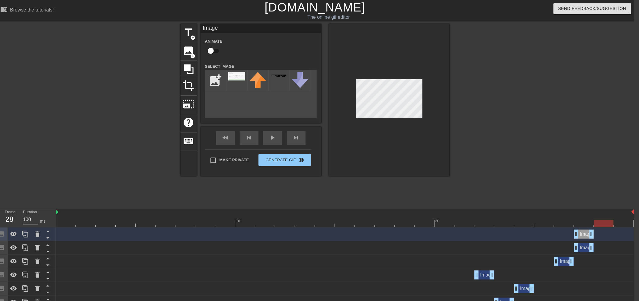
click at [527, 179] on div at bounding box center [502, 114] width 91 height 181
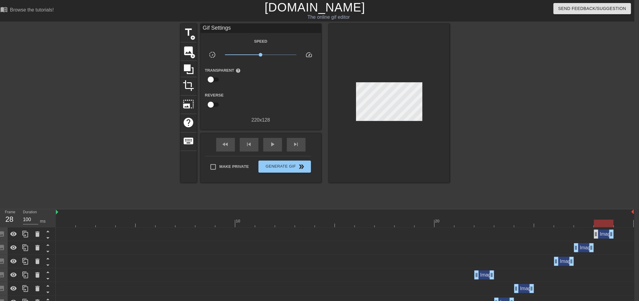
drag, startPoint x: 582, startPoint y: 233, endPoint x: 596, endPoint y: 233, distance: 13.9
click at [596, 233] on div "Image drag_handle drag_handle" at bounding box center [604, 233] width 20 height 9
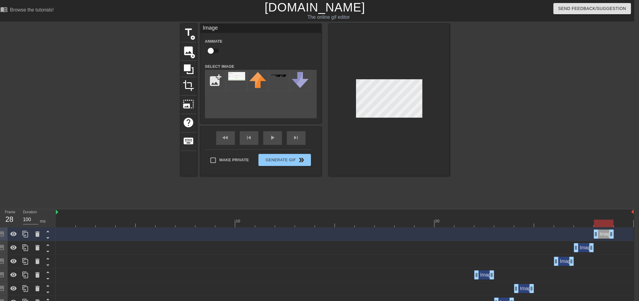
click at [537, 158] on div at bounding box center [502, 114] width 91 height 181
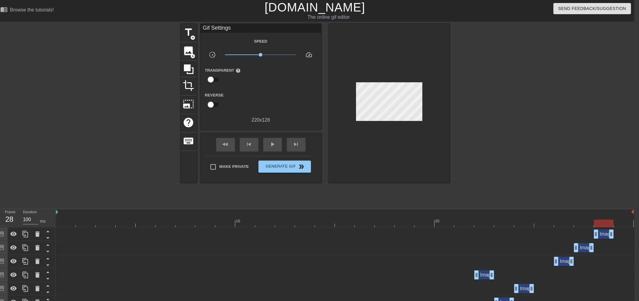
click at [622, 223] on div at bounding box center [345, 223] width 578 height 8
click at [27, 234] on icon at bounding box center [25, 233] width 7 height 7
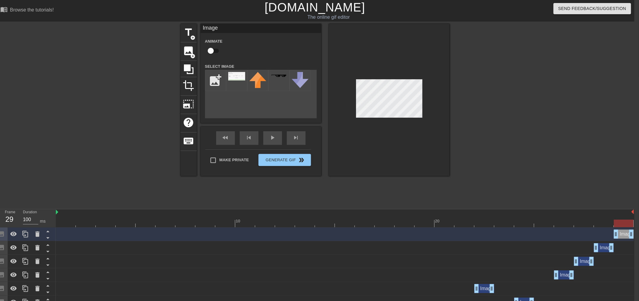
drag, startPoint x: 603, startPoint y: 233, endPoint x: 621, endPoint y: 234, distance: 17.9
click at [621, 234] on div "Image drag_handle drag_handle" at bounding box center [624, 233] width 20 height 9
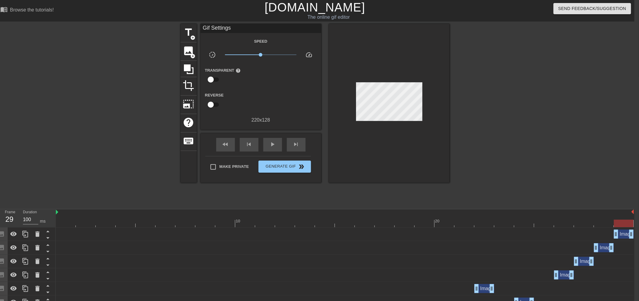
drag, startPoint x: 551, startPoint y: 183, endPoint x: 552, endPoint y: 190, distance: 6.4
click at [551, 184] on div "title add_circle image add_circle crop photo_size_select_large help keyboard Gi…" at bounding box center [314, 114] width 639 height 181
drag, startPoint x: 464, startPoint y: 218, endPoint x: 549, endPoint y: 215, distance: 84.4
click at [549, 215] on div "10 20" at bounding box center [345, 220] width 578 height 10
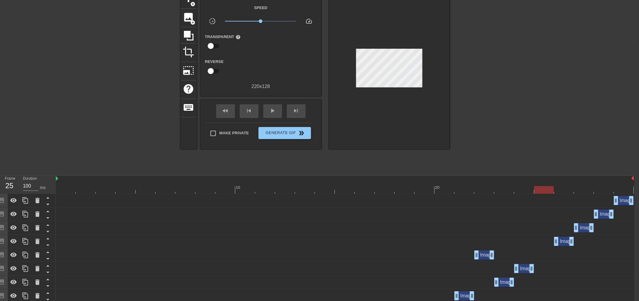
click at [520, 265] on div "Image drag_handle drag_handle" at bounding box center [525, 268] width 20 height 9
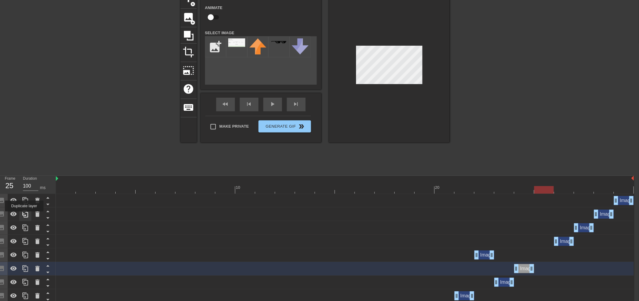
click at [24, 215] on icon at bounding box center [25, 214] width 6 height 7
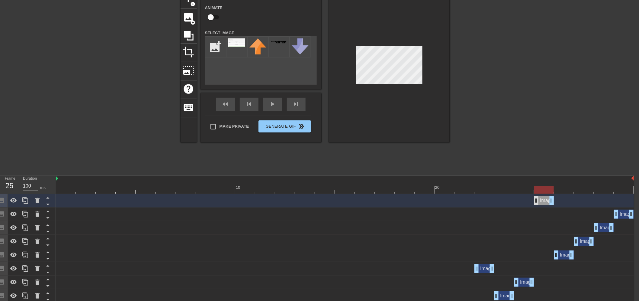
drag, startPoint x: 593, startPoint y: 202, endPoint x: 536, endPoint y: 204, distance: 57.8
click at [536, 204] on div "Image drag_handle drag_handle" at bounding box center [545, 200] width 20 height 9
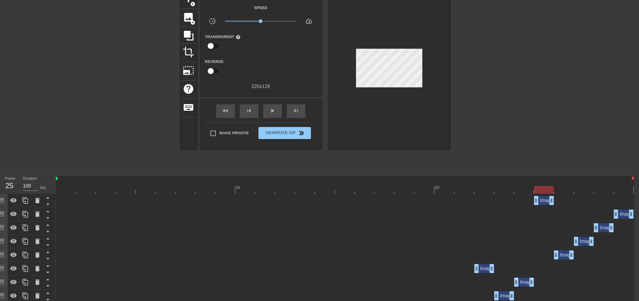
click at [507, 86] on div at bounding box center [502, 80] width 91 height 181
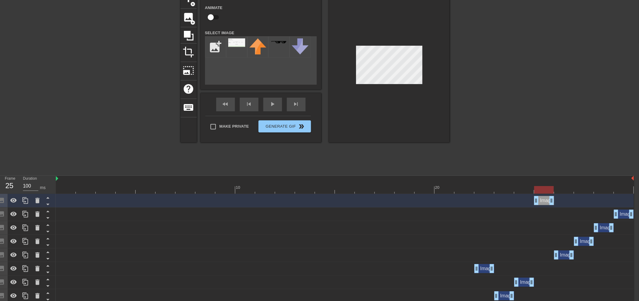
click at [487, 83] on div at bounding box center [502, 80] width 91 height 181
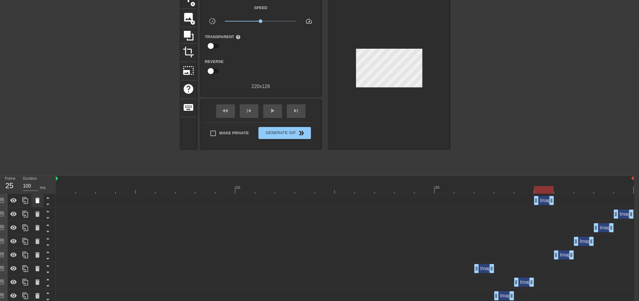
click at [36, 202] on icon at bounding box center [37, 200] width 4 height 5
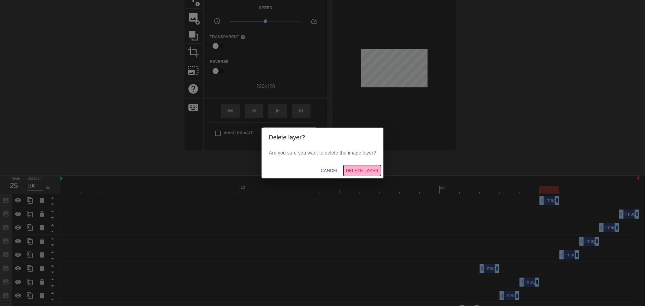
click at [357, 171] on span "Delete Layer" at bounding box center [362, 171] width 33 height 8
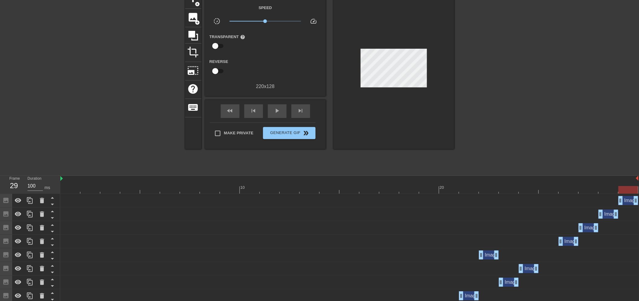
drag, startPoint x: 165, startPoint y: 184, endPoint x: 629, endPoint y: 200, distance: 464.7
drag, startPoint x: 546, startPoint y: 126, endPoint x: 535, endPoint y: 115, distance: 15.6
click at [546, 126] on div at bounding box center [507, 80] width 91 height 181
click at [280, 137] on button "Generate Gif double_arrow" at bounding box center [289, 133] width 52 height 12
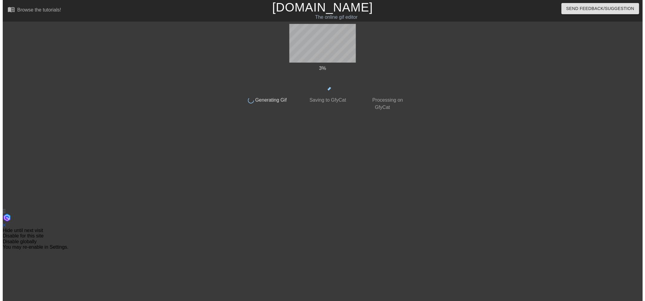
scroll to position [0, 0]
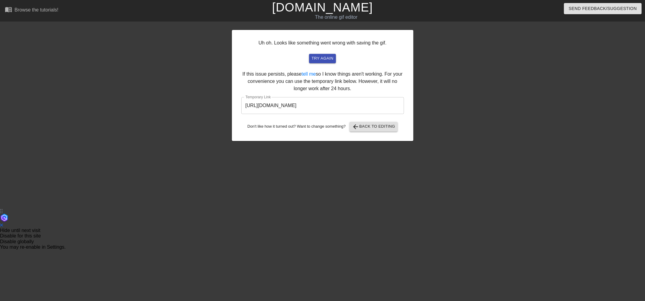
click at [336, 105] on input "[URL][DOMAIN_NAME]" at bounding box center [322, 105] width 163 height 17
click at [340, 107] on input "[URL][DOMAIN_NAME]" at bounding box center [322, 105] width 163 height 17
click at [338, 107] on input "[URL][DOMAIN_NAME]" at bounding box center [322, 105] width 163 height 17
click at [339, 107] on input "[URL][DOMAIN_NAME]" at bounding box center [322, 105] width 163 height 17
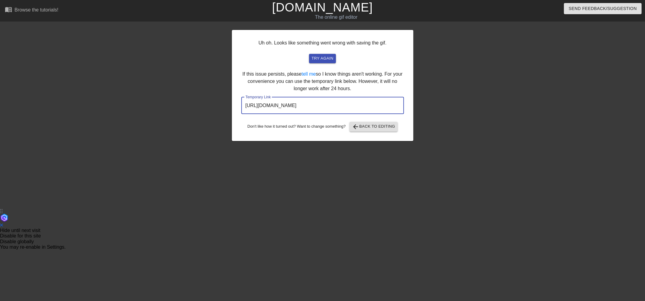
click at [338, 107] on input "[URL][DOMAIN_NAME]" at bounding box center [322, 105] width 163 height 17
